Goal: Task Accomplishment & Management: Complete application form

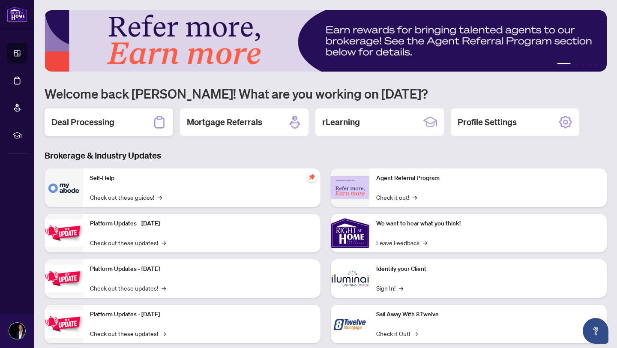
click at [130, 124] on div "Deal Processing" at bounding box center [109, 121] width 129 height 27
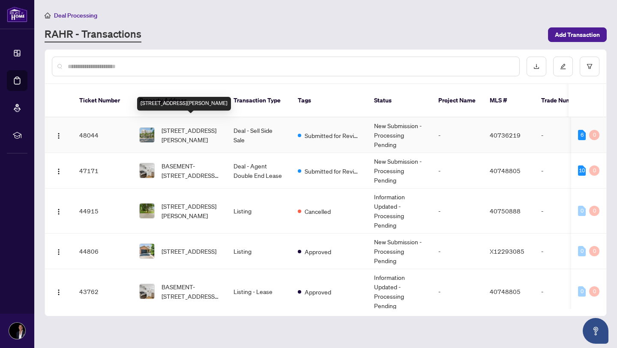
click at [198, 128] on span "[STREET_ADDRESS][PERSON_NAME]" at bounding box center [191, 135] width 58 height 19
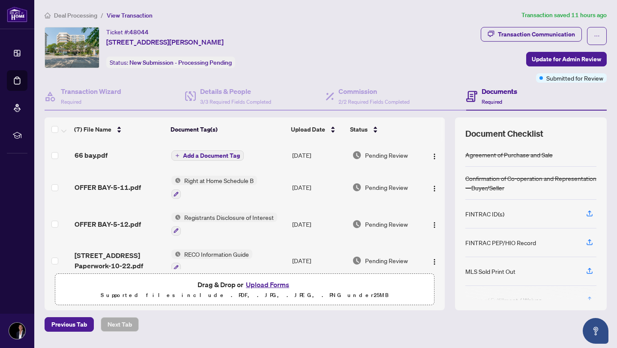
click at [266, 283] on button "Upload Forms" at bounding box center [267, 284] width 48 height 11
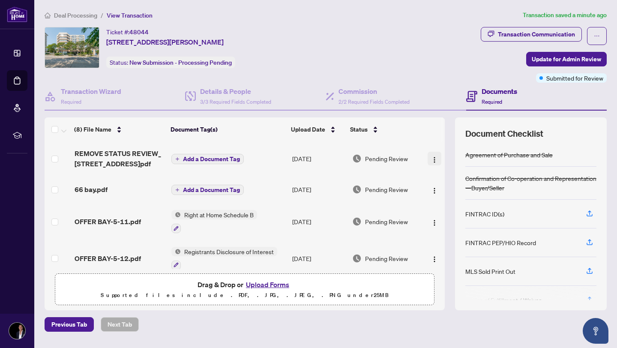
click at [431, 157] on img "button" at bounding box center [434, 159] width 7 height 7
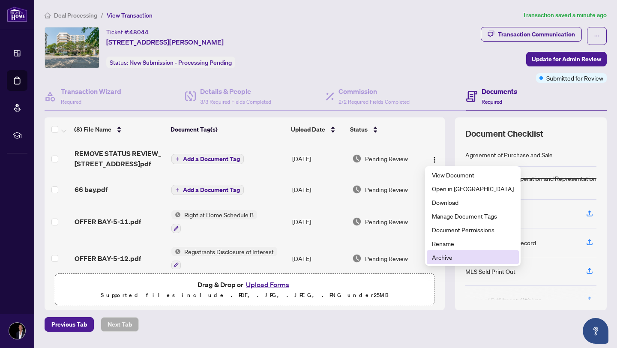
click at [439, 253] on span "Archive" at bounding box center [473, 256] width 82 height 9
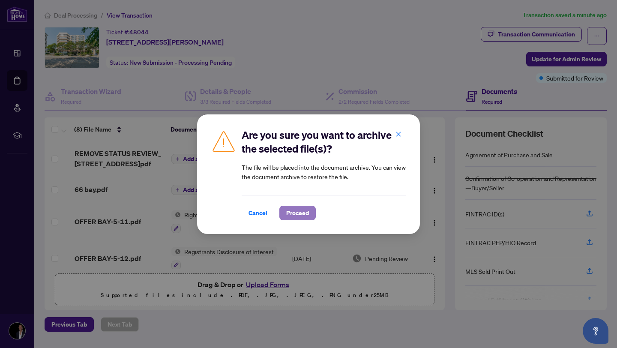
click at [292, 210] on span "Proceed" at bounding box center [297, 213] width 23 height 14
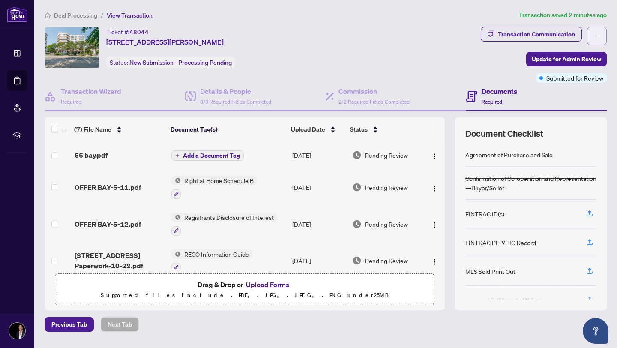
click at [597, 39] on span "button" at bounding box center [597, 36] width 6 height 14
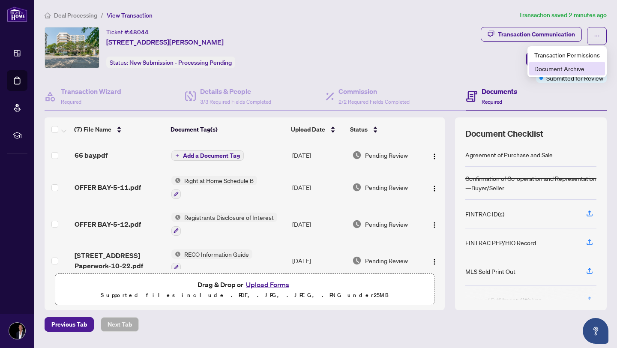
click at [574, 69] on span "Document Archive" at bounding box center [567, 68] width 66 height 9
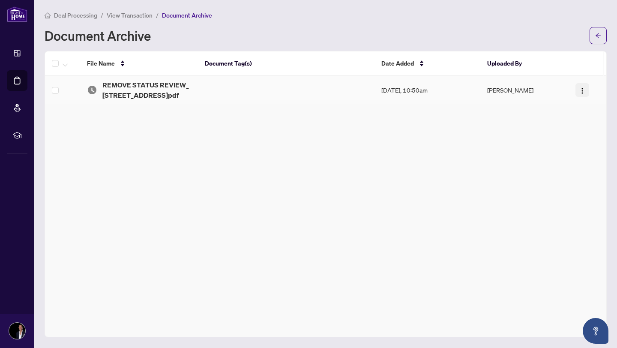
click at [580, 91] on img "button" at bounding box center [582, 90] width 7 height 7
click at [573, 102] on span "Restore File" at bounding box center [566, 106] width 32 height 9
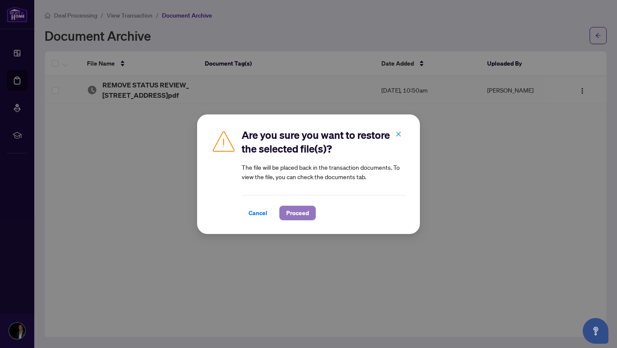
click at [297, 213] on span "Proceed" at bounding box center [297, 213] width 23 height 14
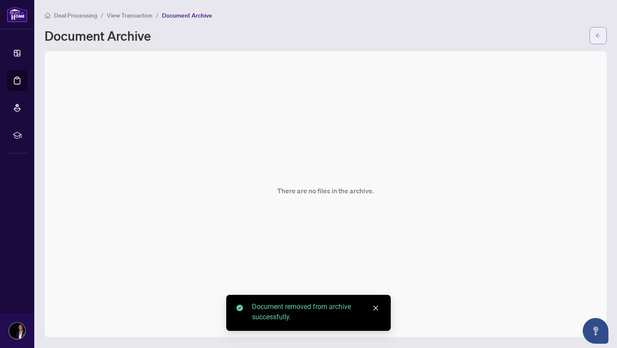
click at [599, 36] on icon "arrow-left" at bounding box center [598, 36] width 6 height 6
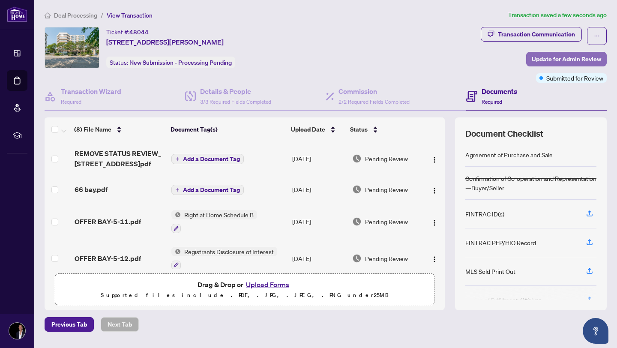
click at [547, 57] on span "Update for Admin Review" at bounding box center [566, 59] width 69 height 14
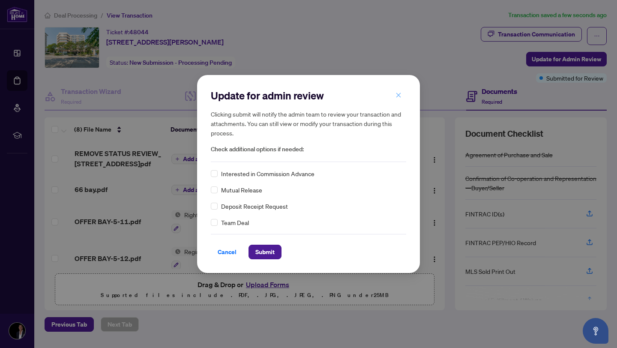
click at [398, 95] on icon "close" at bounding box center [398, 95] width 5 height 5
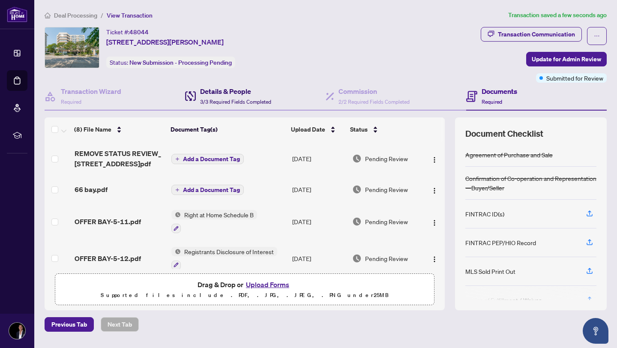
click at [231, 104] on span "3/3 Required Fields Completed" at bounding box center [235, 102] width 71 height 6
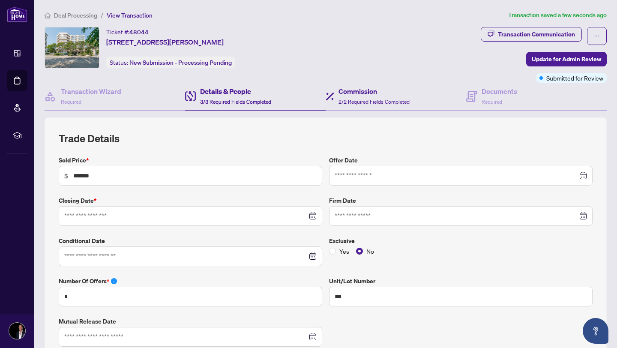
type input "**********"
click at [314, 254] on icon "close-circle" at bounding box center [314, 256] width 6 height 6
click at [314, 254] on div at bounding box center [190, 256] width 252 height 9
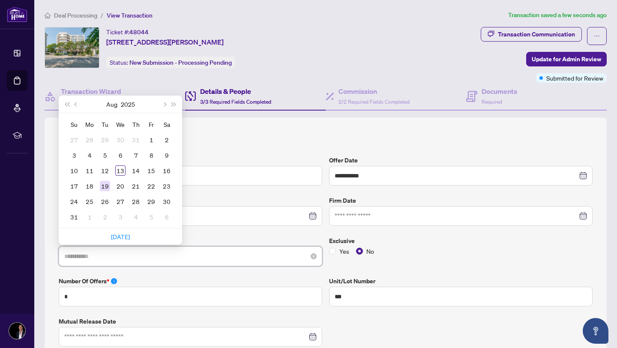
type input "**********"
click at [108, 182] on div "19" at bounding box center [105, 186] width 10 height 10
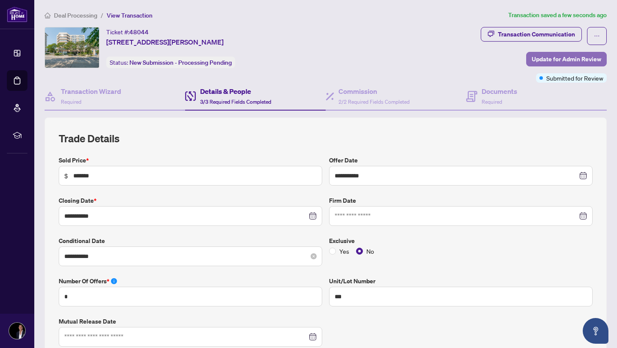
click at [559, 58] on span "Update for Admin Review" at bounding box center [566, 59] width 69 height 14
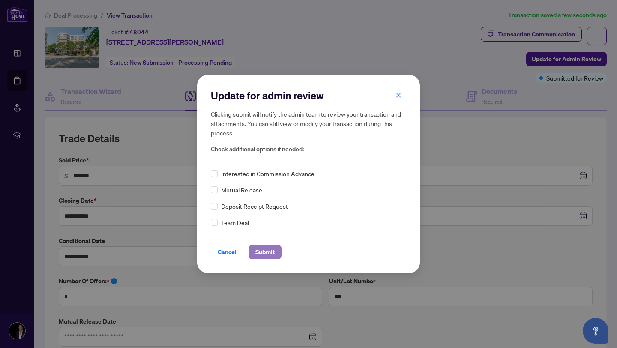
click at [262, 253] on span "Submit" at bounding box center [264, 252] width 19 height 14
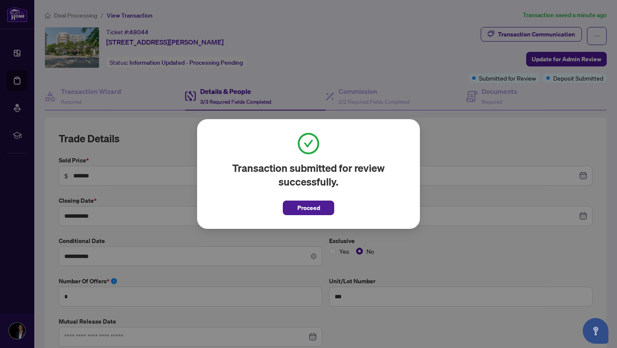
click at [306, 213] on span "Proceed" at bounding box center [308, 208] width 23 height 14
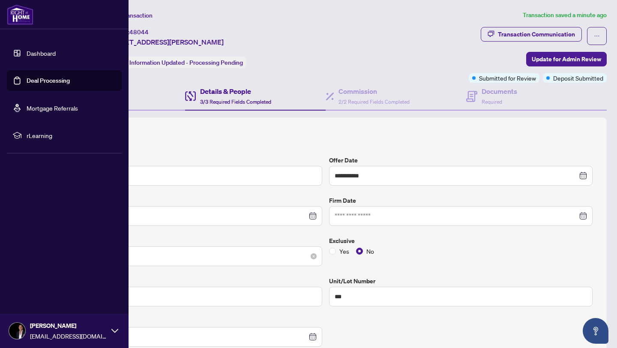
click at [27, 57] on link "Dashboard" at bounding box center [41, 53] width 29 height 8
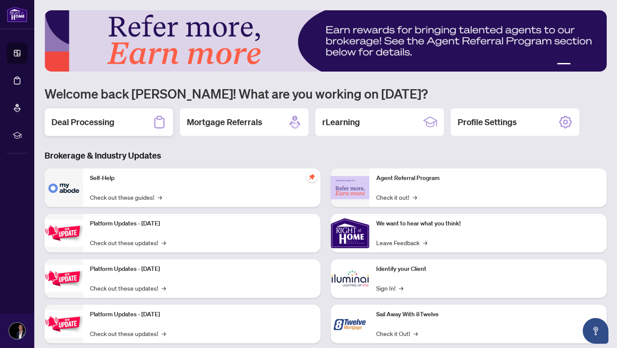
click at [95, 129] on div "Deal Processing" at bounding box center [109, 121] width 129 height 27
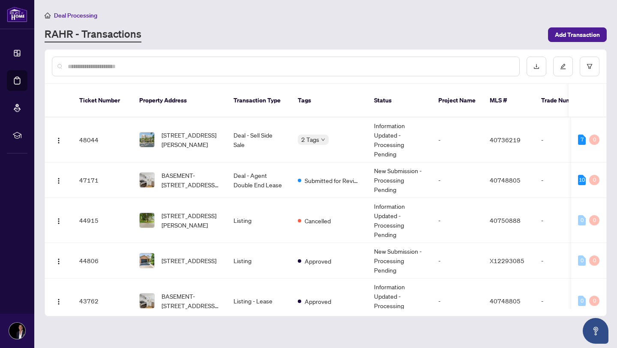
click at [189, 73] on div at bounding box center [286, 67] width 468 height 20
click at [187, 62] on input "text" at bounding box center [290, 66] width 445 height 9
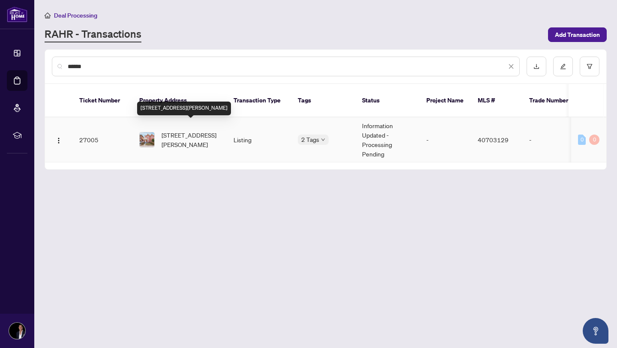
type input "******"
click at [178, 131] on span "[STREET_ADDRESS][PERSON_NAME]" at bounding box center [191, 139] width 58 height 19
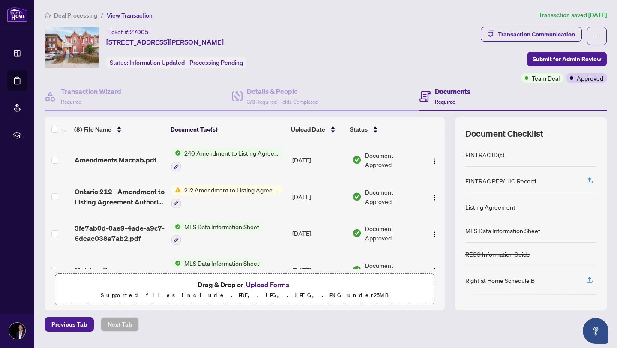
scroll to position [88, 0]
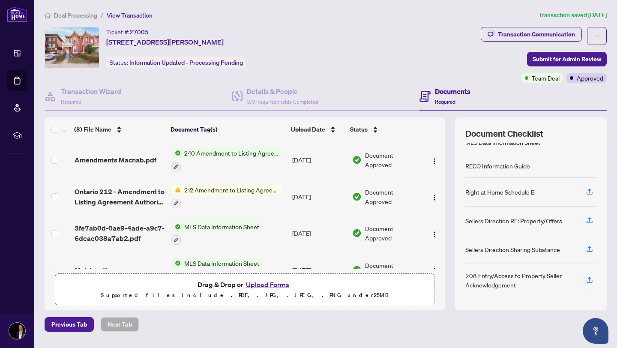
click at [270, 279] on button "Upload Forms" at bounding box center [267, 284] width 48 height 11
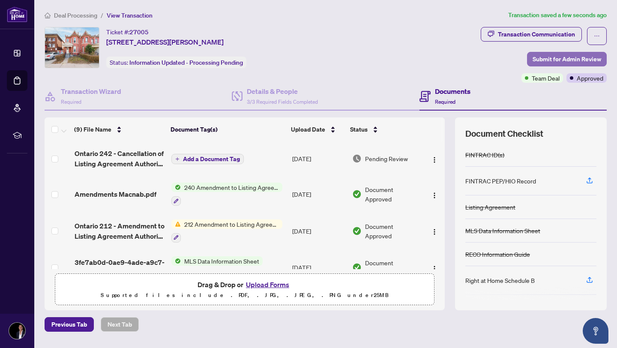
click at [553, 60] on span "Submit for Admin Review" at bounding box center [567, 59] width 69 height 14
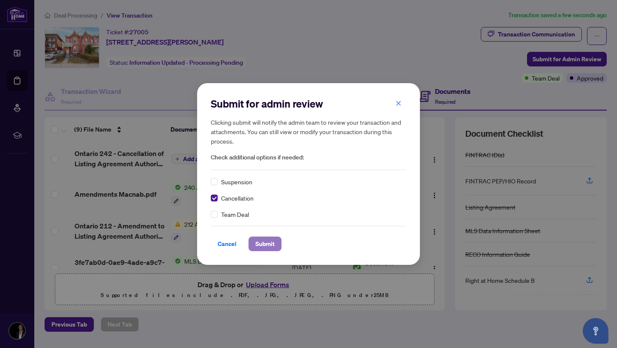
click at [263, 244] on span "Submit" at bounding box center [264, 244] width 19 height 14
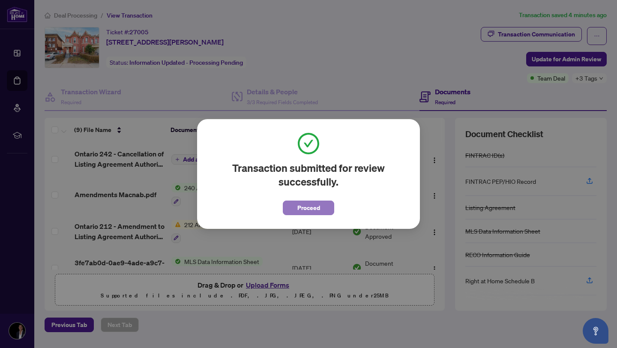
click at [310, 209] on span "Proceed" at bounding box center [308, 208] width 23 height 14
